Goal: Task Accomplishment & Management: Manage account settings

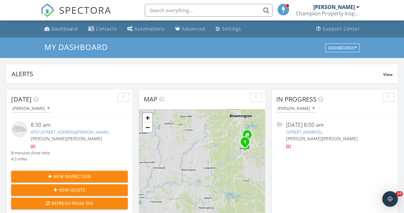
click at [210, 9] on input "text" at bounding box center [209, 10] width 128 height 13
drag, startPoint x: 343, startPoint y: 129, endPoint x: 353, endPoint y: 144, distance: 18.1
click at [353, 144] on div at bounding box center [334, 146] width 97 height 6
click at [322, 129] on link "4650 Frederica St, Owensboro, KY 42301" at bounding box center [304, 132] width 36 height 6
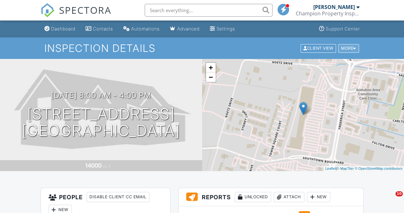
click at [357, 50] on div "More" at bounding box center [349, 48] width 21 height 9
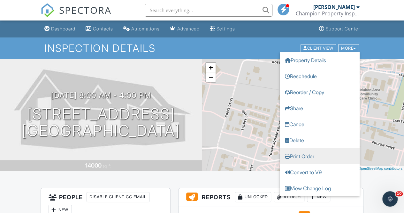
click at [304, 148] on link "Print Order" at bounding box center [320, 156] width 80 height 16
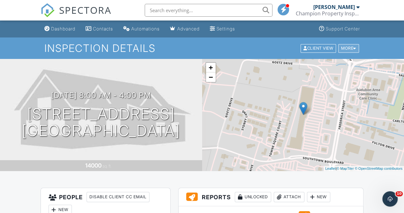
click at [352, 46] on div "More" at bounding box center [349, 48] width 21 height 9
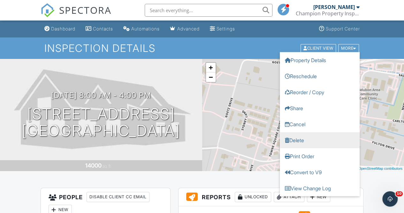
click at [315, 140] on link "Delete" at bounding box center [320, 140] width 80 height 16
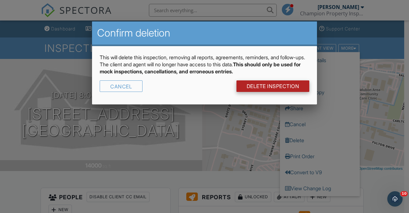
click at [278, 83] on link "DELETE Inspection" at bounding box center [273, 86] width 73 height 12
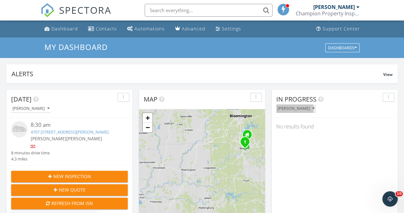
click at [309, 109] on div "[PERSON_NAME]" at bounding box center [296, 108] width 37 height 4
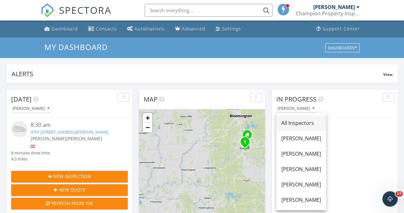
click at [310, 124] on div "All Inspectors" at bounding box center [302, 123] width 40 height 8
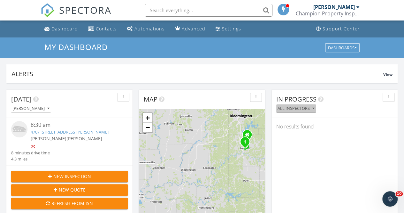
click at [313, 107] on icon "button" at bounding box center [314, 108] width 2 height 4
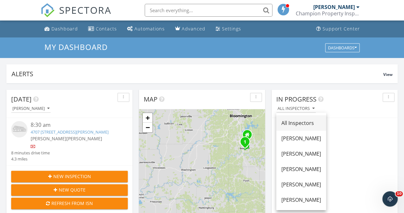
click at [309, 128] on link "All Inspectors" at bounding box center [302, 122] width 50 height 15
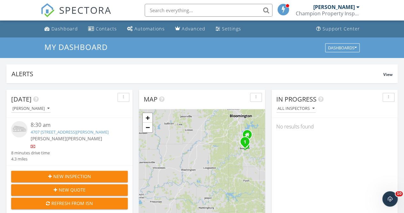
click at [160, 4] on input "text" at bounding box center [209, 10] width 128 height 13
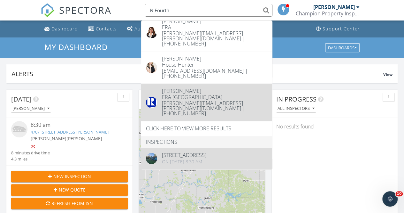
scroll to position [454, 0]
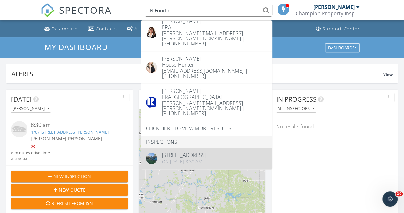
type input "N Fourth"
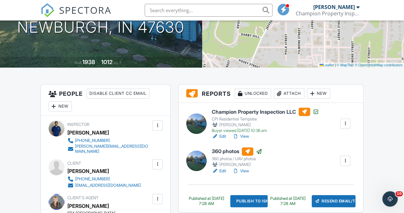
scroll to position [160, 0]
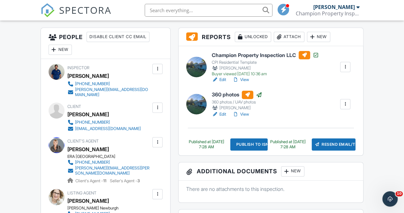
click at [248, 80] on link "View" at bounding box center [241, 79] width 17 height 6
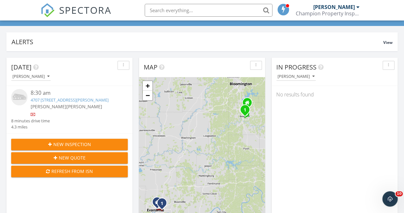
click at [216, 10] on input "text" at bounding box center [209, 10] width 128 height 13
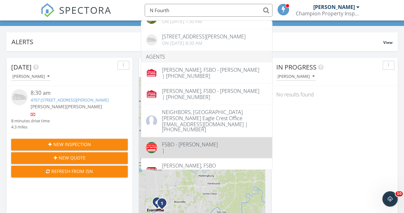
scroll to position [409, 0]
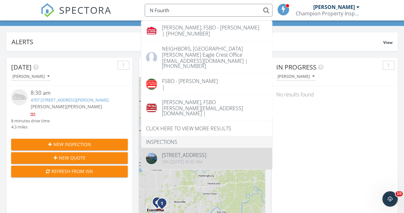
type input "N Fourth"
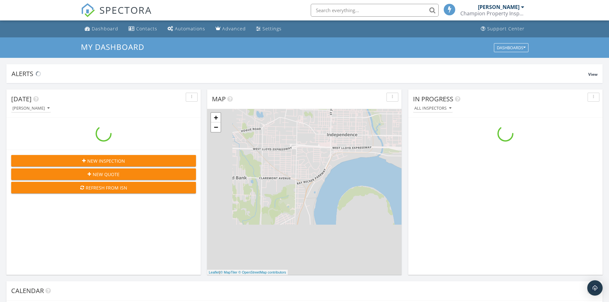
scroll to position [592, 619]
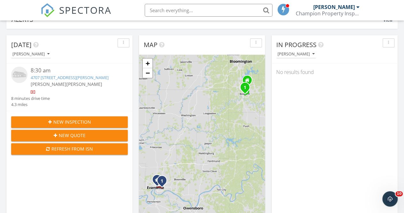
scroll to position [64, 0]
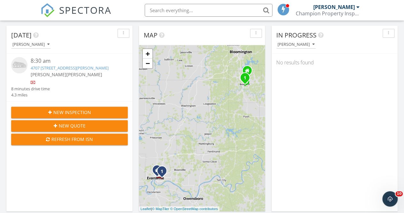
click at [156, 11] on input "text" at bounding box center [209, 10] width 128 height 13
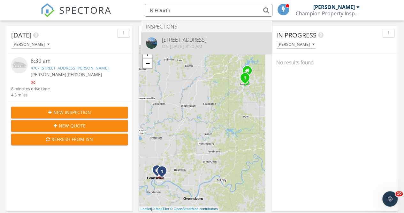
type input "N FOurth"
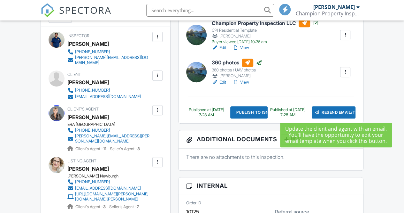
click at [338, 113] on div "Resend Email/Text" at bounding box center [334, 112] width 44 height 12
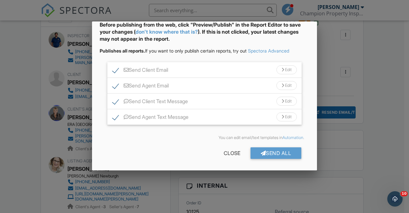
click at [271, 159] on div "Send All Close" at bounding box center [205, 154] width 210 height 18
click at [270, 156] on div "Send All" at bounding box center [276, 153] width 51 height 12
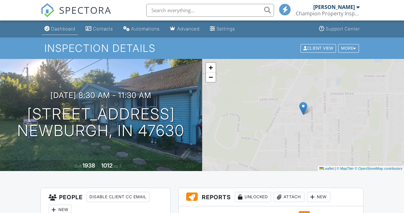
scroll to position [48, 0]
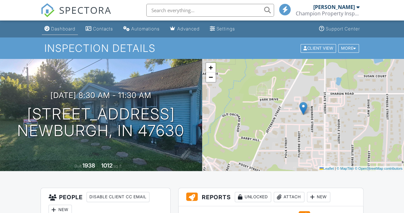
scroll to position [0, 0]
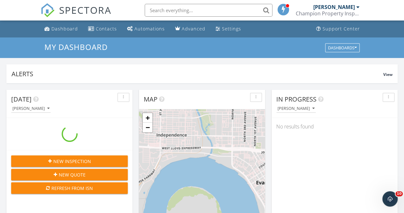
scroll to position [592, 414]
